Goal: Book appointment/travel/reservation

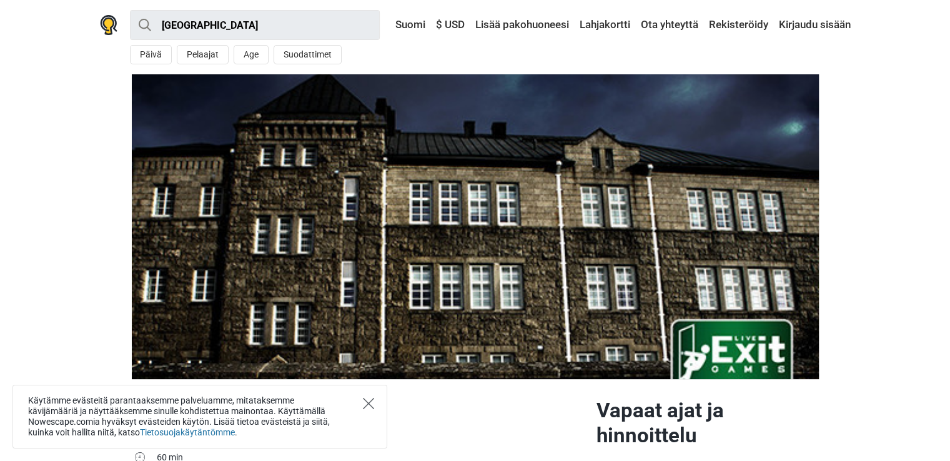
click at [370, 400] on icon "Close" at bounding box center [368, 403] width 11 height 11
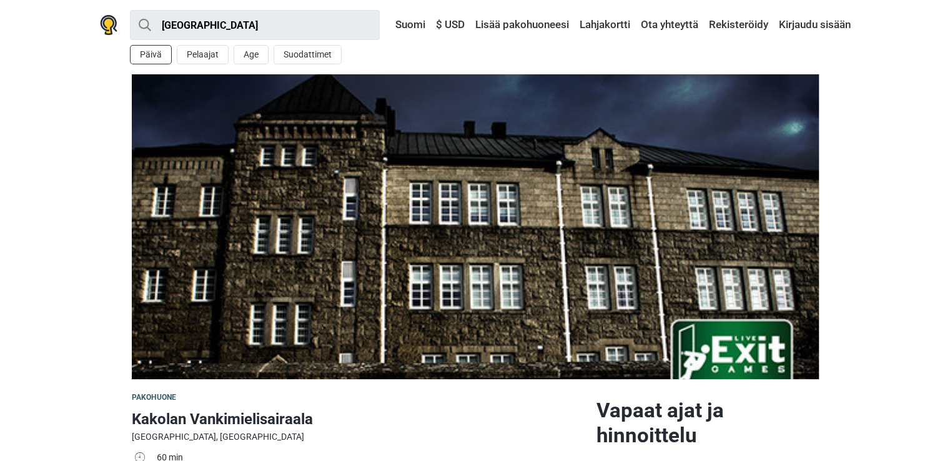
click at [148, 61] on button "Päivä" at bounding box center [151, 54] width 42 height 19
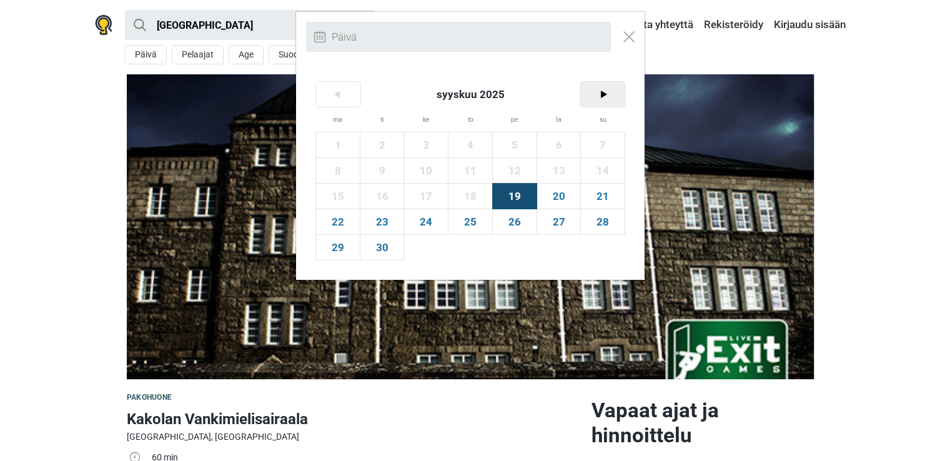
click at [590, 93] on span ">" at bounding box center [602, 94] width 44 height 25
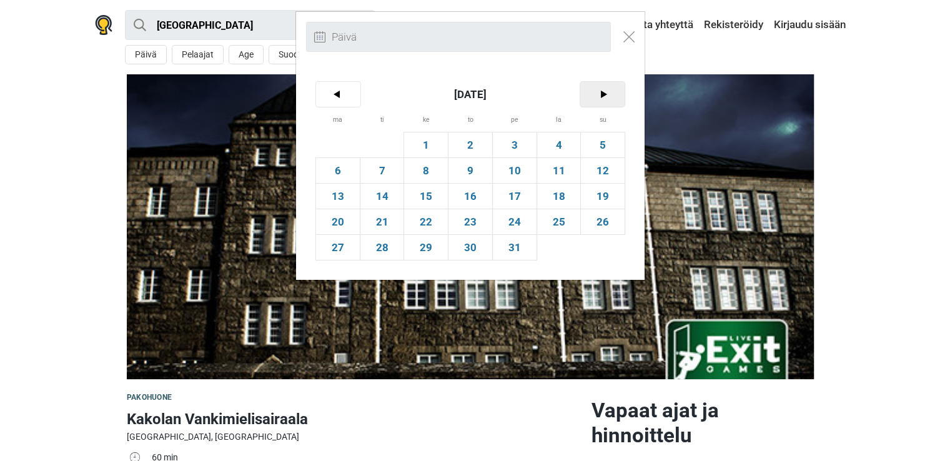
click at [598, 90] on span ">" at bounding box center [602, 94] width 44 height 25
click at [564, 194] on span "15" at bounding box center [559, 196] width 44 height 25
type input "[DATE] (la)"
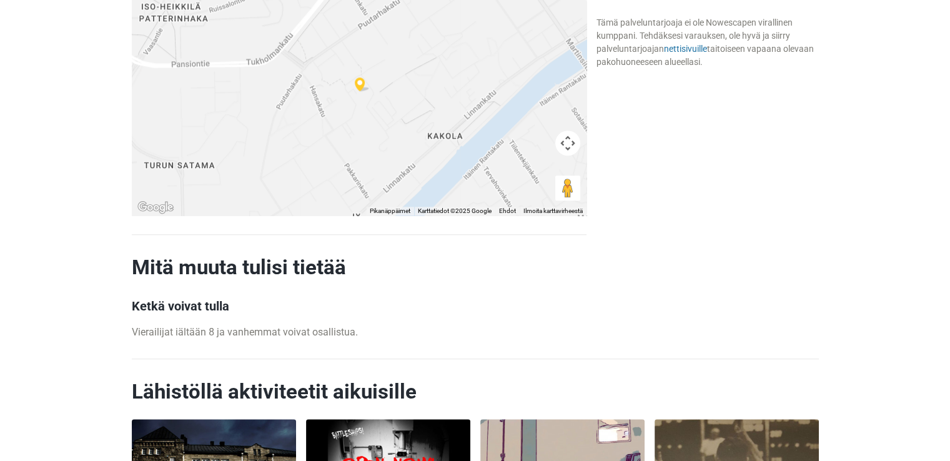
scroll to position [1124, 0]
